Goal: Check status: Check status

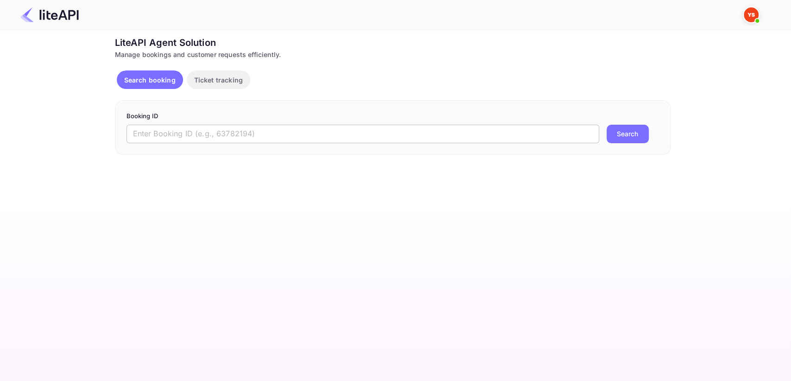
click at [195, 134] on input "text" at bounding box center [362, 134] width 472 height 19
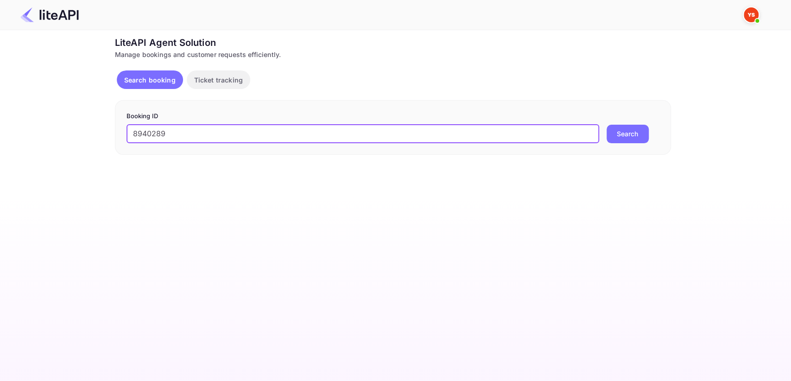
type input "8940289"
click at [616, 133] on button "Search" at bounding box center [627, 134] width 42 height 19
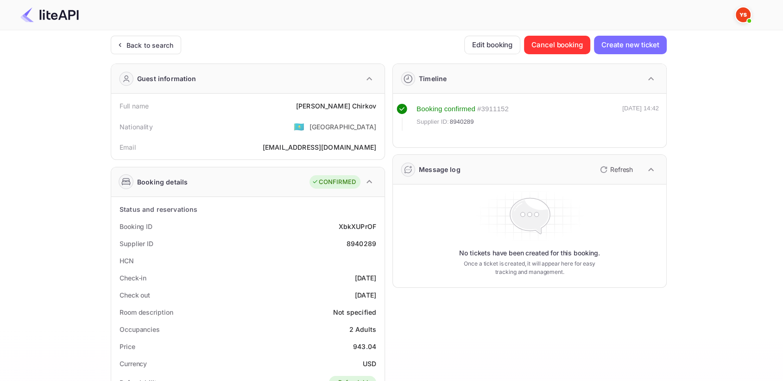
click at [359, 241] on div "8940289" at bounding box center [361, 244] width 30 height 10
copy div "8940289"
drag, startPoint x: 325, startPoint y: 105, endPoint x: 381, endPoint y: 103, distance: 56.1
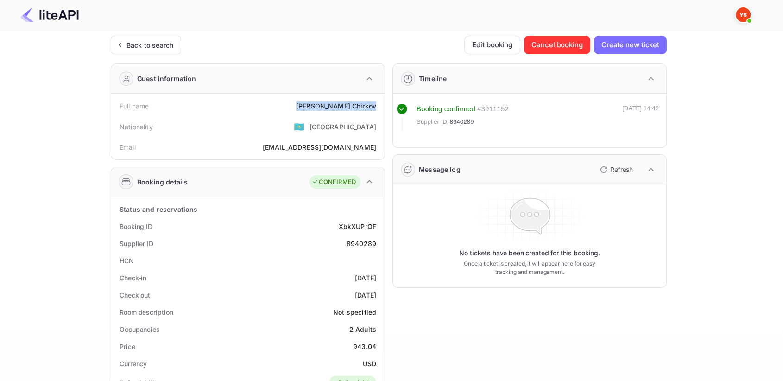
click at [381, 103] on div "Full name [PERSON_NAME] Nationality 🇰🇿 [DEMOGRAPHIC_DATA] Email [EMAIL_ADDRESS]…" at bounding box center [247, 127] width 273 height 66
copy div "[PERSON_NAME]"
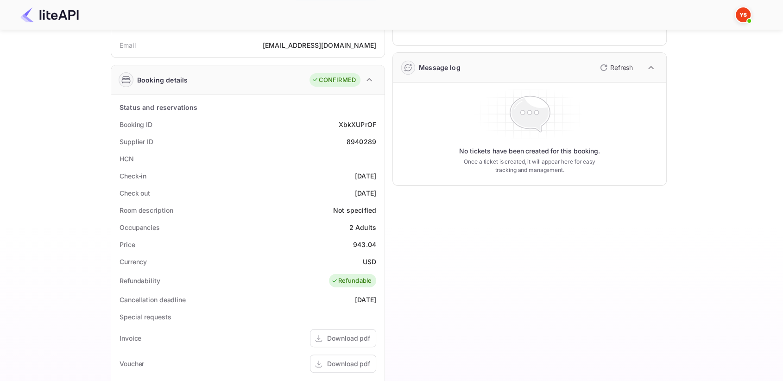
scroll to position [103, 0]
drag, startPoint x: 352, startPoint y: 242, endPoint x: 383, endPoint y: 239, distance: 31.1
click at [383, 240] on div "Status and reservations Booking ID XbkXUPrOF Supplier ID 8940289 HCN Check-in […" at bounding box center [247, 323] width 273 height 459
copy div "943.04"
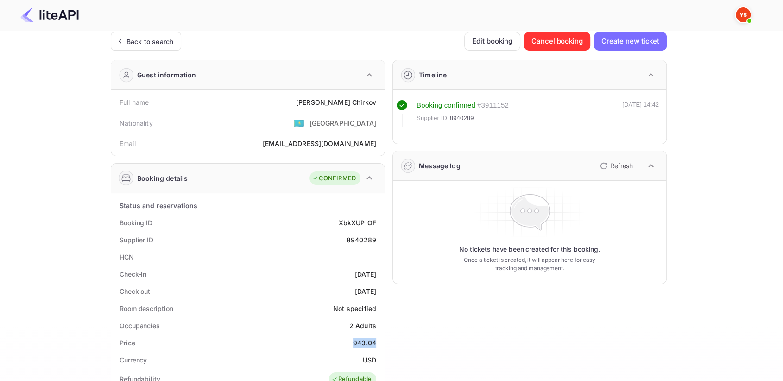
scroll to position [0, 0]
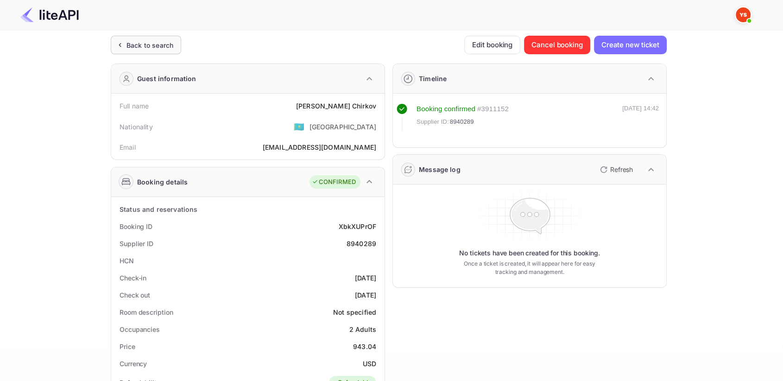
click at [155, 42] on div "Back to search" at bounding box center [149, 45] width 47 height 10
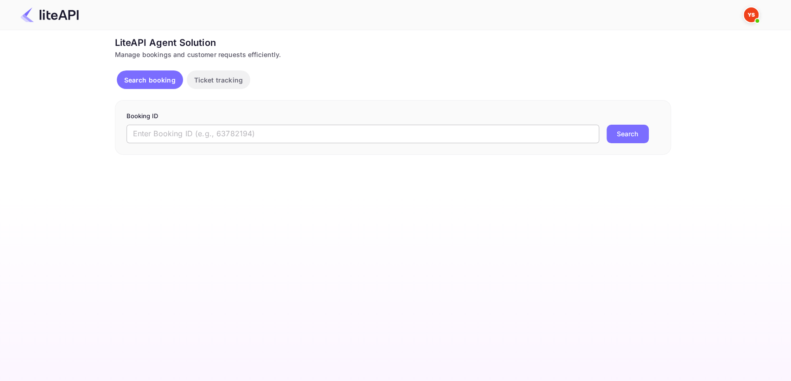
click at [271, 132] on input "text" at bounding box center [362, 134] width 472 height 19
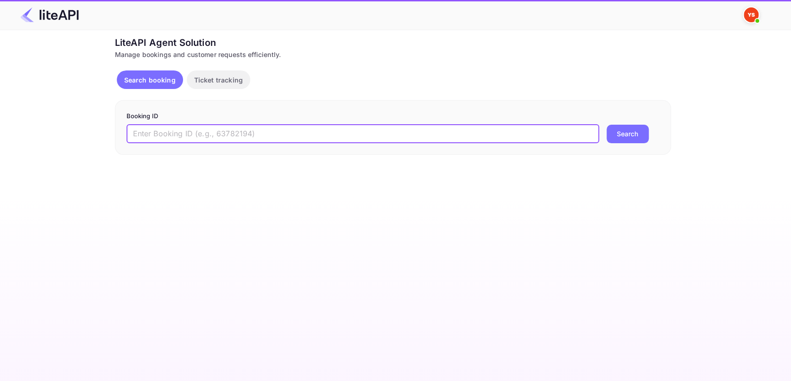
paste input "9047975"
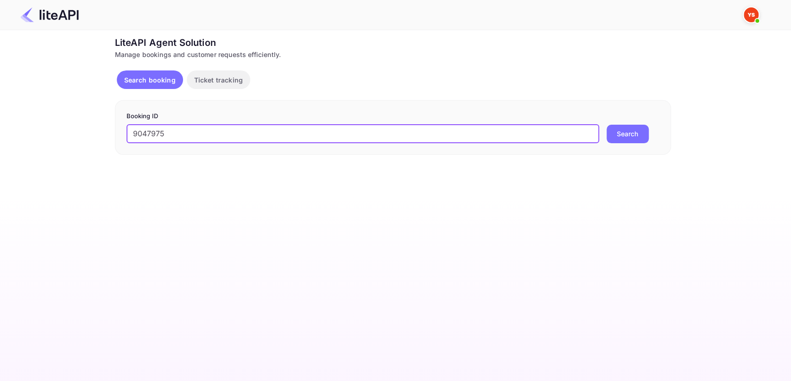
type input "9047975"
drag, startPoint x: 641, startPoint y: 130, endPoint x: 630, endPoint y: 130, distance: 10.7
click at [641, 130] on button "Search" at bounding box center [627, 134] width 42 height 19
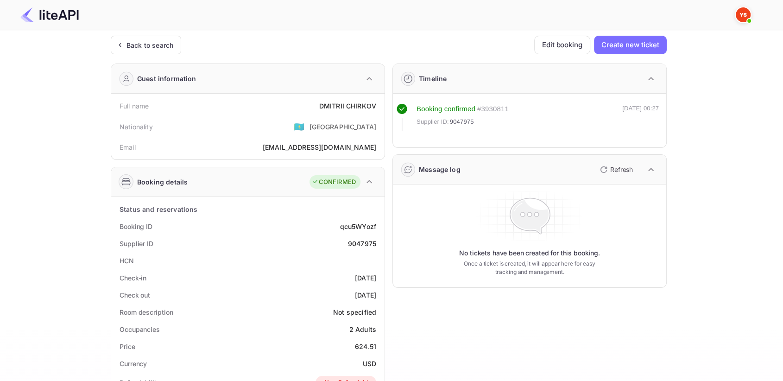
click at [365, 240] on div "9047975" at bounding box center [362, 244] width 28 height 10
copy div "9047975"
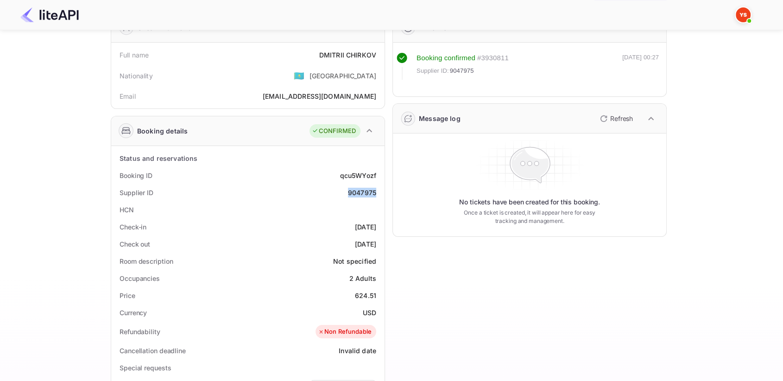
scroll to position [51, 0]
drag, startPoint x: 353, startPoint y: 293, endPoint x: 379, endPoint y: 290, distance: 26.5
click at [380, 291] on div "Price 624.51" at bounding box center [248, 294] width 266 height 17
copy div "624.51"
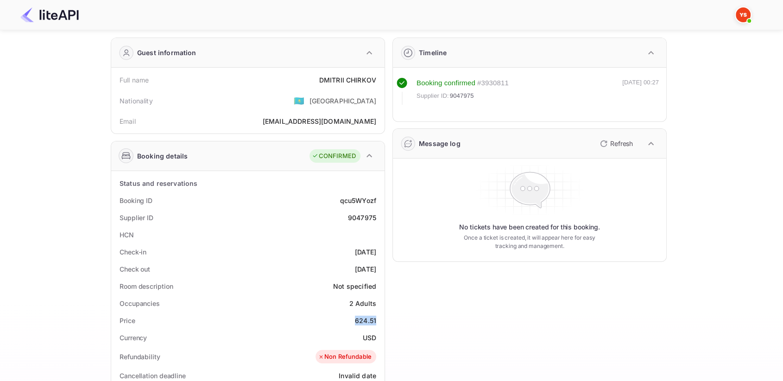
scroll to position [0, 0]
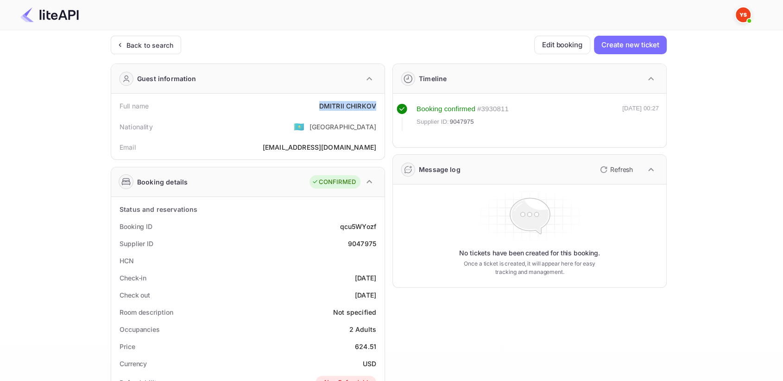
drag, startPoint x: 312, startPoint y: 106, endPoint x: 377, endPoint y: 101, distance: 65.5
click at [378, 101] on div "Full name [PERSON_NAME]" at bounding box center [248, 105] width 266 height 17
copy div "[PERSON_NAME]"
